Goal: Navigation & Orientation: Find specific page/section

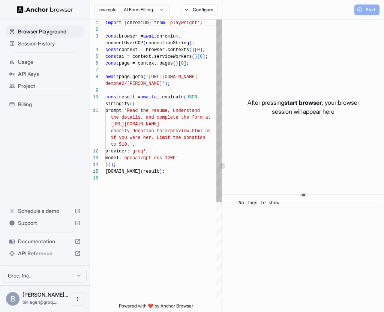
scroll to position [54, 0]
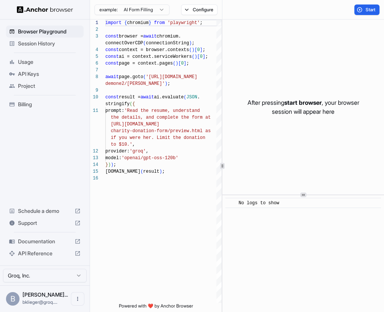
click at [35, 294] on span "[PERSON_NAME]..." at bounding box center [45, 294] width 45 height 6
click at [41, 63] on span "Usage" at bounding box center [49, 62] width 63 height 8
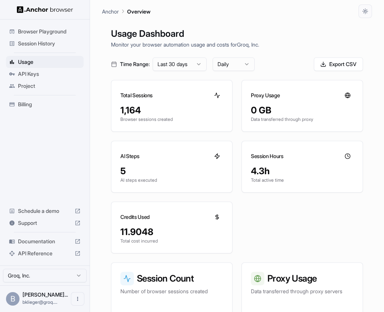
click at [41, 87] on span "Project" at bounding box center [49, 86] width 63 height 8
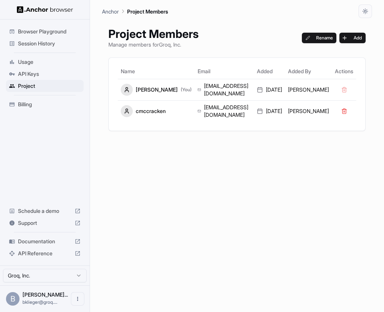
click at [52, 276] on html "Browser Playground Session History Usage API Keys Project Billing Schedule a de…" at bounding box center [192, 156] width 384 height 312
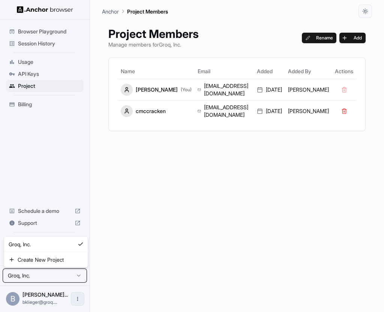
click at [79, 294] on html "Browser Playground Session History Usage API Keys Project Billing Schedule a de…" at bounding box center [192, 156] width 384 height 312
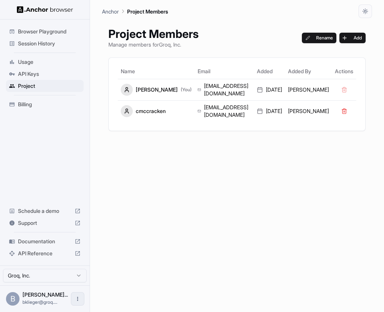
click at [79, 298] on icon "Open menu" at bounding box center [78, 299] width 6 height 6
click at [63, 275] on div at bounding box center [192, 156] width 384 height 312
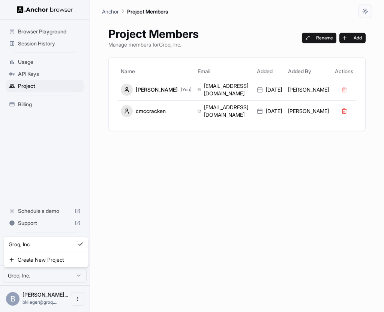
click at [72, 276] on html "Browser Playground Session History Usage API Keys Project Billing Schedule a de…" at bounding box center [192, 156] width 384 height 312
click at [98, 270] on html "Browser Playground Session History Usage API Keys Project Billing Schedule a de…" at bounding box center [192, 156] width 384 height 312
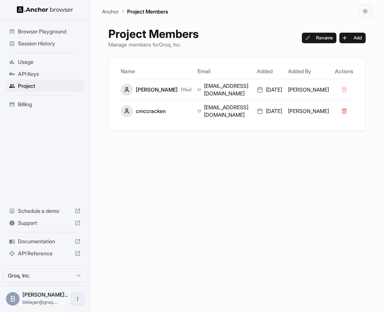
click at [71, 299] on button "Open menu" at bounding box center [78, 299] width 14 height 14
click at [163, 231] on div at bounding box center [192, 156] width 384 height 312
